Goal: Navigation & Orientation: Find specific page/section

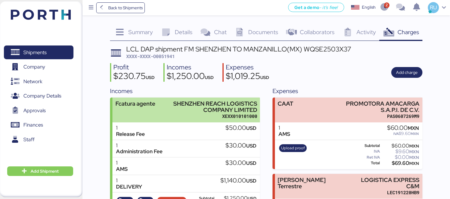
scroll to position [47, 0]
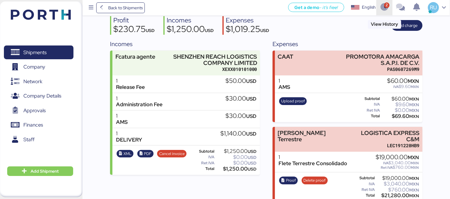
click at [384, 10] on icon "button" at bounding box center [385, 8] width 10 height 8
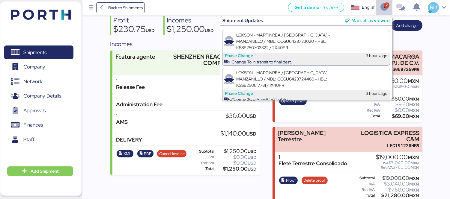
click at [379, 19] on div "Mark all as viewed" at bounding box center [370, 20] width 38 height 7
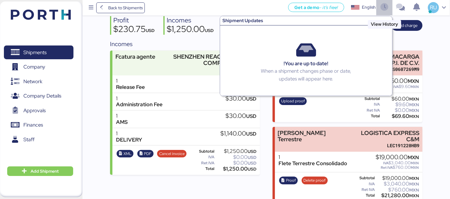
click at [385, 6] on icon "button" at bounding box center [385, 8] width 10 height 8
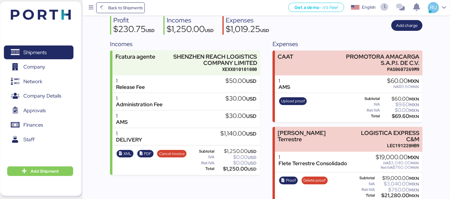
click at [50, 18] on img at bounding box center [41, 15] width 60 height 10
